Goal: Task Accomplishment & Management: Manage account settings

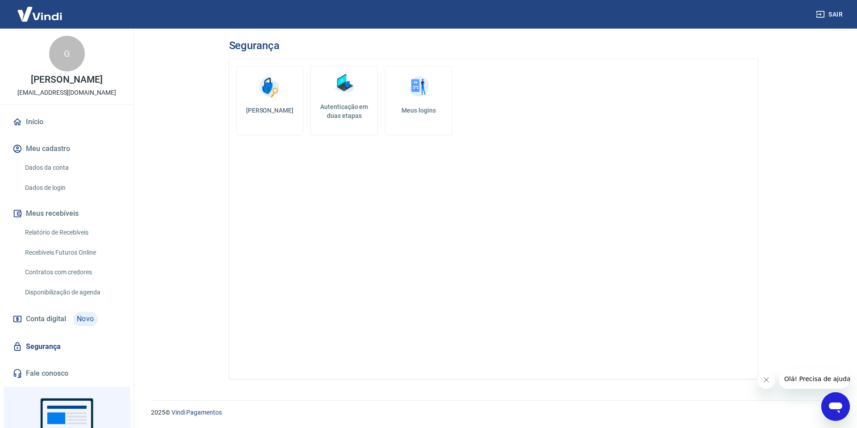
click at [345, 112] on h5 "Autenticação em duas etapas" at bounding box center [343, 111] width 59 height 18
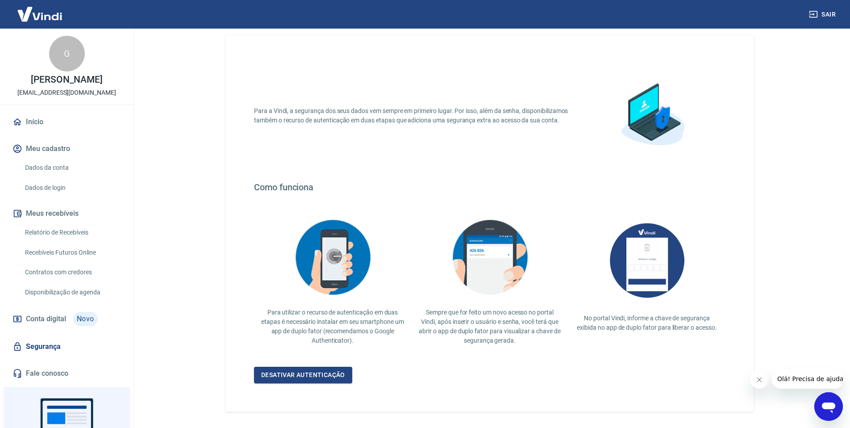
scroll to position [57, 0]
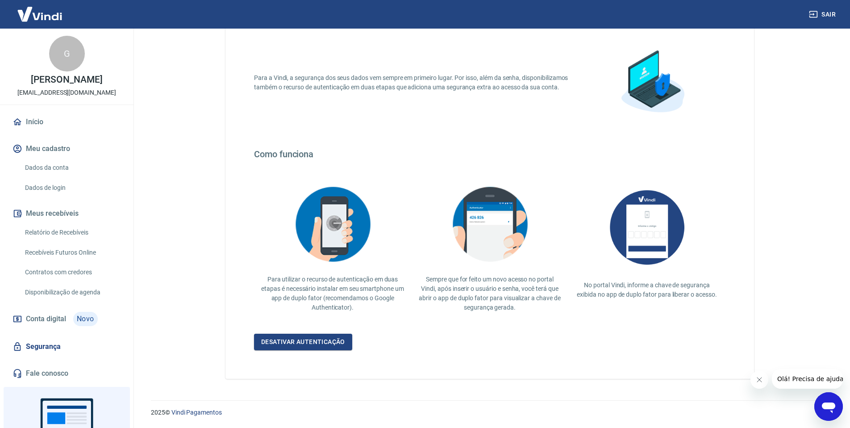
drag, startPoint x: 498, startPoint y: 272, endPoint x: 538, endPoint y: 269, distance: 40.3
click at [498, 272] on div "Sempre que for feito um novo acesso no portal Vindi, após inserir o usuário e s…" at bounding box center [489, 247] width 157 height 146
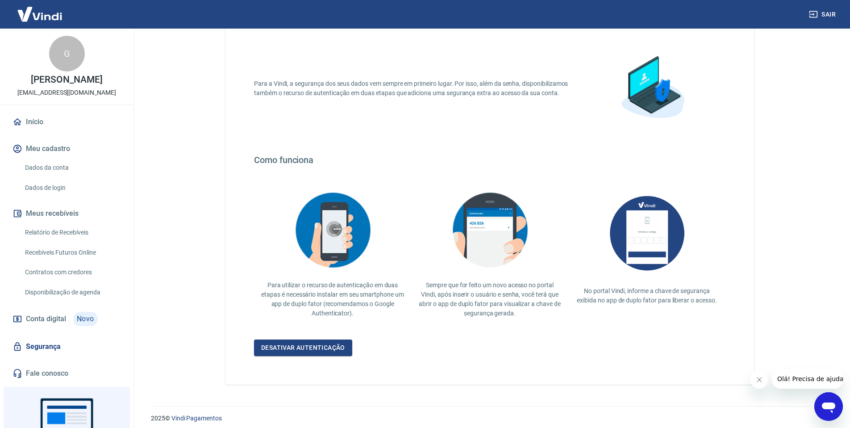
scroll to position [0, 0]
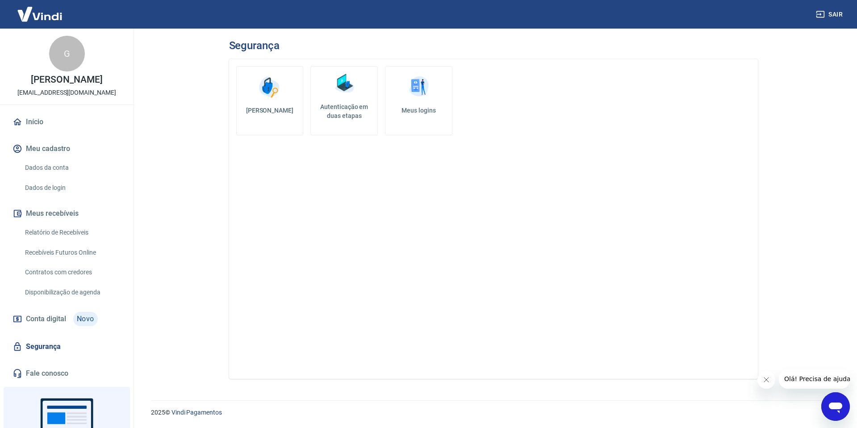
drag, startPoint x: 383, startPoint y: 167, endPoint x: 525, endPoint y: 269, distance: 174.4
click at [525, 427] on div at bounding box center [428, 428] width 857 height 0
click at [416, 101] on link "Meus logins" at bounding box center [418, 100] width 67 height 69
click at [327, 104] on h5 "Autenticação em duas etapas" at bounding box center [343, 111] width 59 height 18
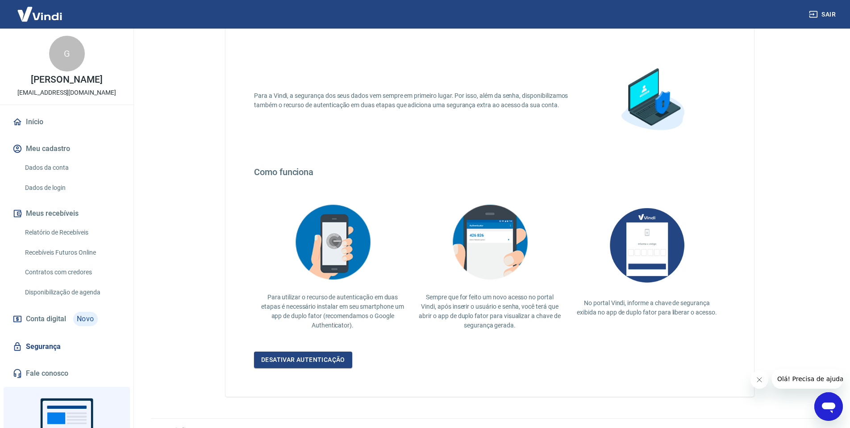
scroll to position [57, 0]
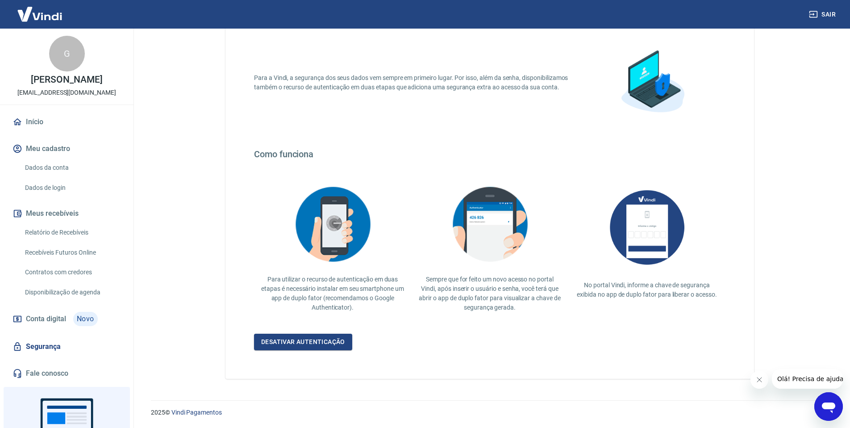
click at [612, 236] on img at bounding box center [647, 227] width 89 height 92
click at [613, 236] on img at bounding box center [647, 227] width 89 height 92
click at [666, 304] on div "No portal Vindi, informe a chave de segurança exibida no app de duplo fator par…" at bounding box center [647, 240] width 157 height 133
drag, startPoint x: 668, startPoint y: 296, endPoint x: 616, endPoint y: 290, distance: 52.1
click at [665, 296] on p "No portal Vindi, informe a chave de segurança exibida no app de duplo fator par…" at bounding box center [647, 290] width 143 height 19
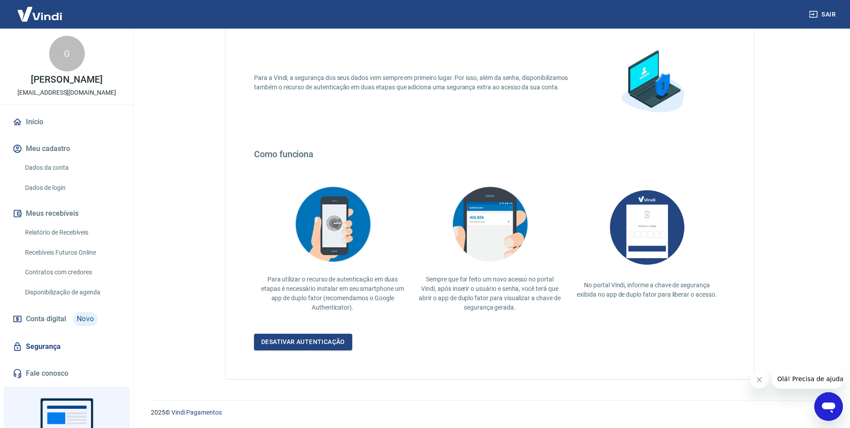
click at [616, 290] on p "No portal Vindi, informe a chave de segurança exibida no app de duplo fator par…" at bounding box center [647, 290] width 143 height 19
click at [316, 339] on link "Desativar autenticação" at bounding box center [303, 342] width 98 height 17
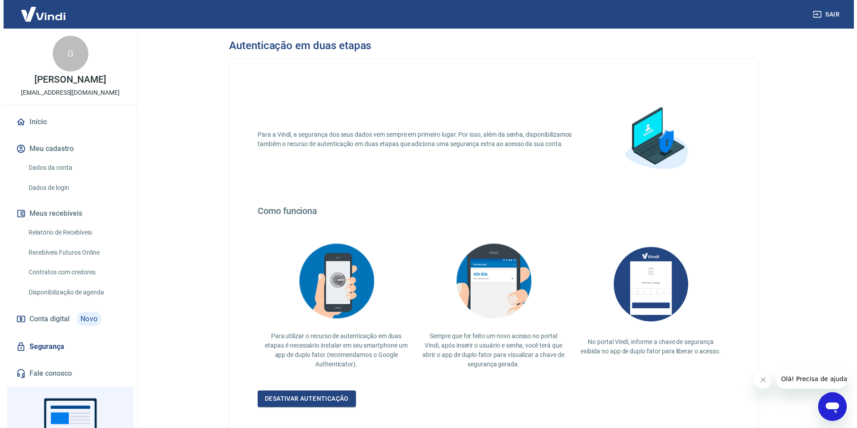
scroll to position [63, 0]
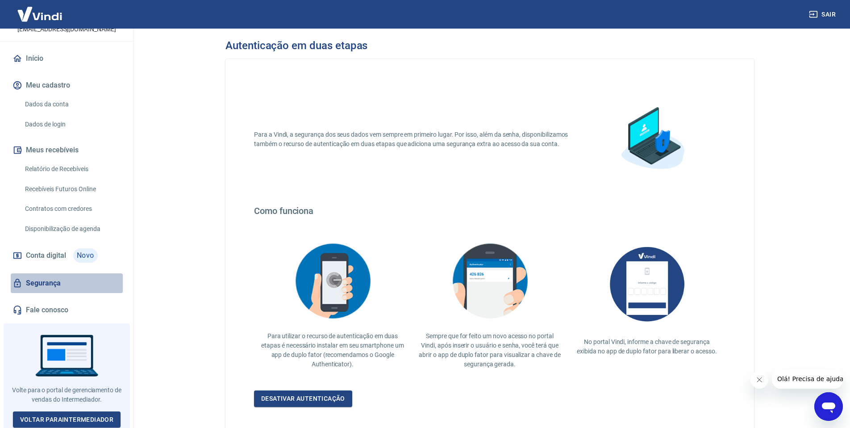
click at [67, 283] on link "Segurança" at bounding box center [67, 283] width 112 height 20
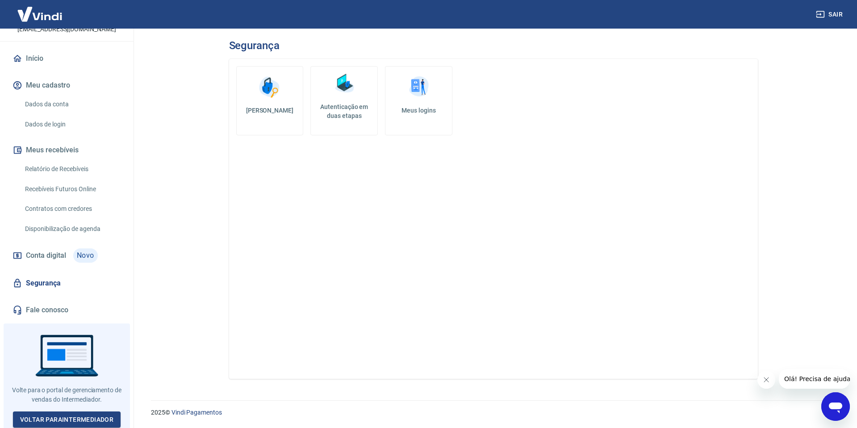
click at [289, 117] on link "Alterar senha" at bounding box center [269, 100] width 67 height 69
